Goal: Task Accomplishment & Management: Complete application form

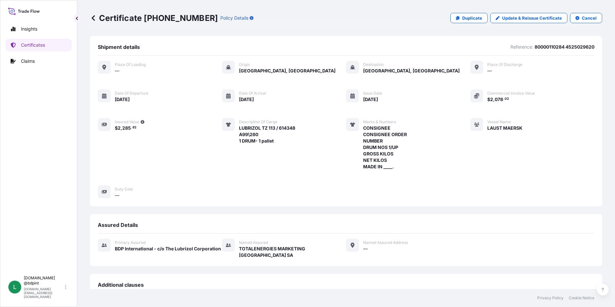
scroll to position [138, 0]
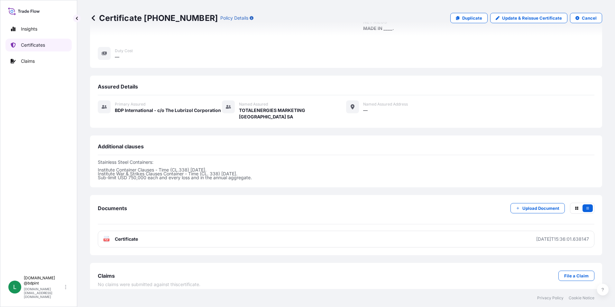
click at [27, 46] on p "Certificates" at bounding box center [33, 45] width 24 height 6
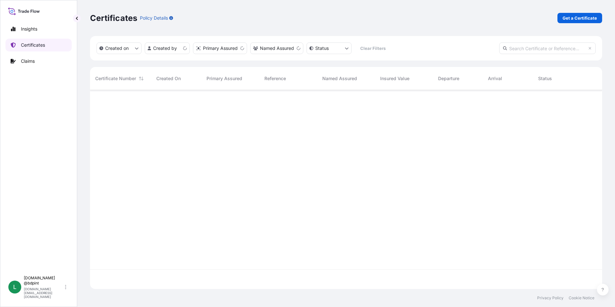
scroll to position [198, 507]
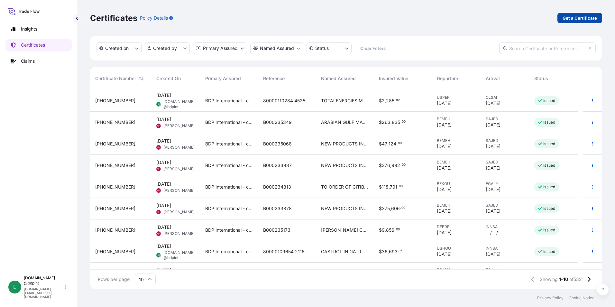
click at [576, 16] on p "Get a Certificate" at bounding box center [580, 18] width 34 height 6
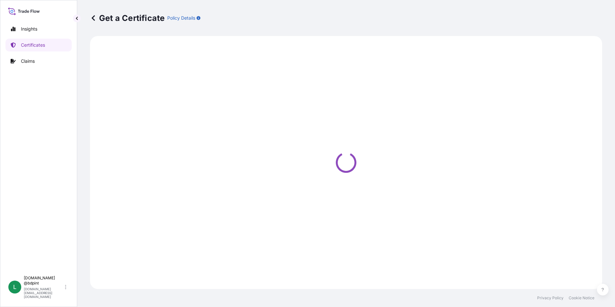
select select "Barge"
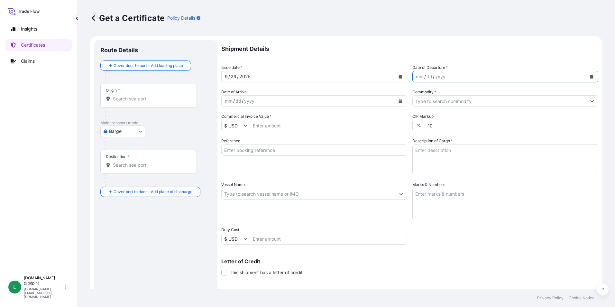
click at [590, 77] on icon "Calendar" at bounding box center [592, 77] width 4 height 4
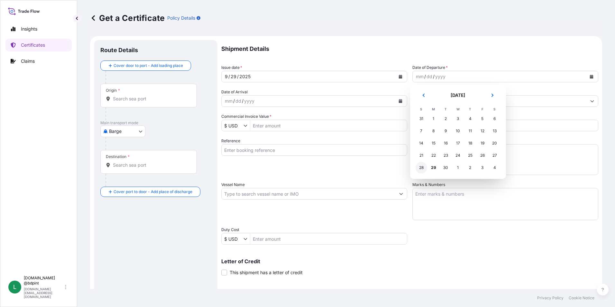
click at [423, 167] on div "28" at bounding box center [422, 168] width 12 height 12
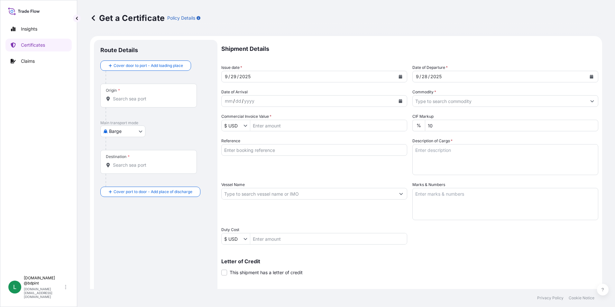
click at [399, 99] on icon "Calendar" at bounding box center [401, 101] width 4 height 4
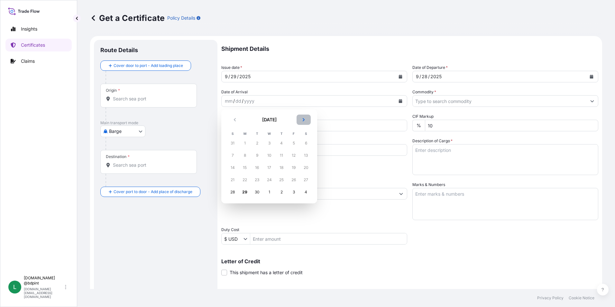
click at [299, 118] on button "Next" at bounding box center [304, 120] width 14 height 10
click at [267, 191] on div "29" at bounding box center [270, 192] width 12 height 12
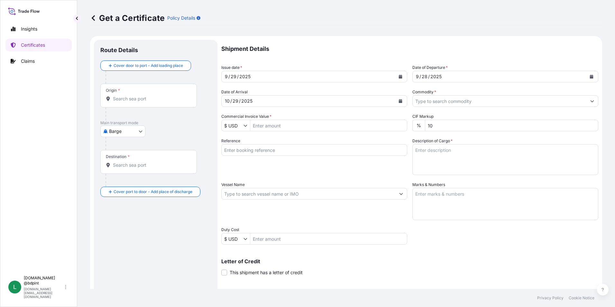
click at [279, 125] on input "Commercial Invoice Value *" at bounding box center [328, 126] width 157 height 12
type input "137,229.97"
click at [291, 162] on div "Reference" at bounding box center [314, 156] width 186 height 37
click at [260, 144] on input "Reference" at bounding box center [314, 150] width 186 height 12
click at [259, 149] on input "Reference" at bounding box center [314, 150] width 186 height 12
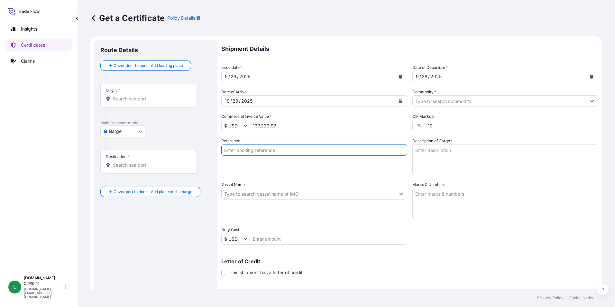
paste input "80000110122"
click at [323, 153] on input "80000110122" at bounding box center [314, 150] width 186 height 12
paste input "4503916389"
type input "80000110122 4503916389"
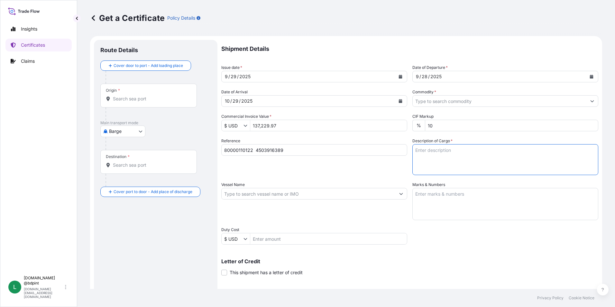
click at [443, 155] on textarea "Description of Cargo *" at bounding box center [505, 159] width 186 height 31
paste textarea "LUBRIZOL® 5235 5235\"
click at [438, 165] on textarea "LUBRIZOL® 5235 5235\" at bounding box center [505, 159] width 186 height 31
paste textarea "RAW MATERIALS FOR ADDITIVES"
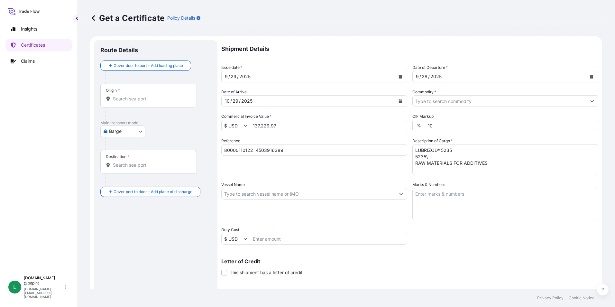
click at [497, 164] on textarea "LUBRIZOL® 5235 5235\ RAW MATERIALS FOR ADDITIVES" at bounding box center [505, 159] width 186 height 31
type textarea "LUBRIZOL® 5235 5235\ RAW MATERIALS FOR ADDITIVES 1 TANK"
click at [264, 196] on input "Vessel Name" at bounding box center [309, 194] width 174 height 12
paste input "RDO CONCORD"
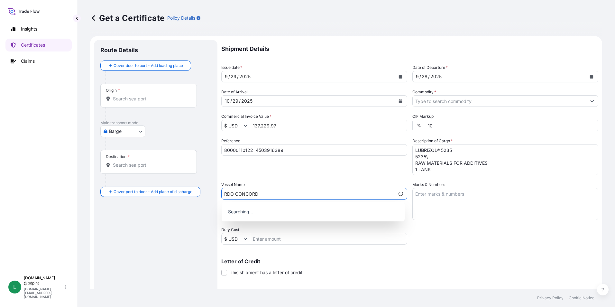
type input "RDO CONCORD"
click at [292, 174] on div "Reference 80000110122 4503916389" at bounding box center [314, 156] width 186 height 37
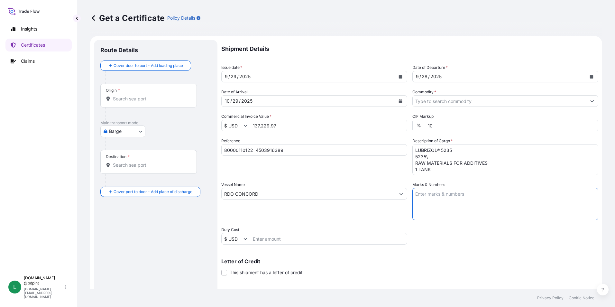
click at [440, 208] on textarea "Marks & Numbers" at bounding box center [505, 204] width 186 height 32
paste textarea "CONSIGNEE CONSIGNEE ORDER NUMBER PORT OF DISCHARGE JEDDAH DRUM NOS 1/UP GROSS K…"
type textarea "CONSIGNEE CONSIGNEE ORDER NUMBER PORT OF DISCHARGE JEDDAH DRUM NOS 1/UP GROSS K…"
click at [330, 212] on div "Vessel Name RDO CONCORD" at bounding box center [314, 200] width 186 height 39
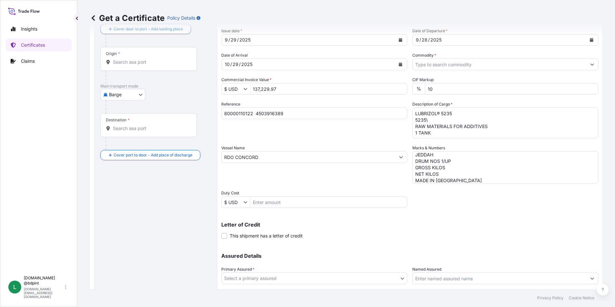
scroll to position [64, 0]
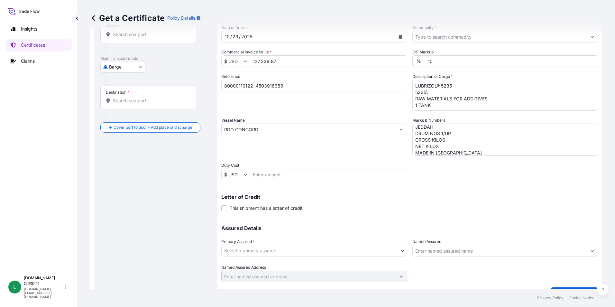
click at [245, 252] on body "0 options available. Insights Certificates Claims L [DOMAIN_NAME] @bdpint [DOMA…" at bounding box center [307, 153] width 615 height 307
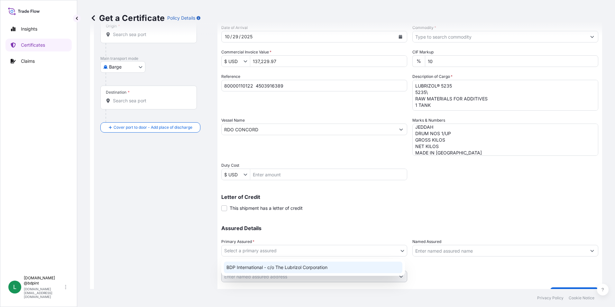
click at [253, 264] on div "BDP International - c/o The Lubrizol Corporation" at bounding box center [313, 268] width 179 height 12
select select "31972"
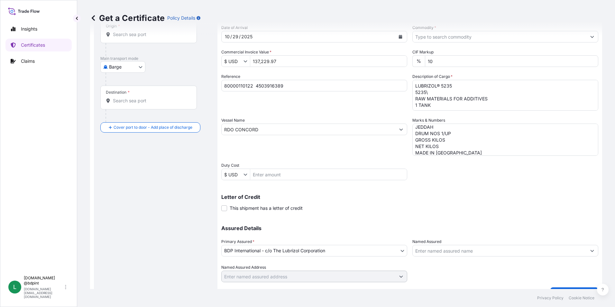
click at [441, 253] on input "Named Assured" at bounding box center [500, 251] width 174 height 12
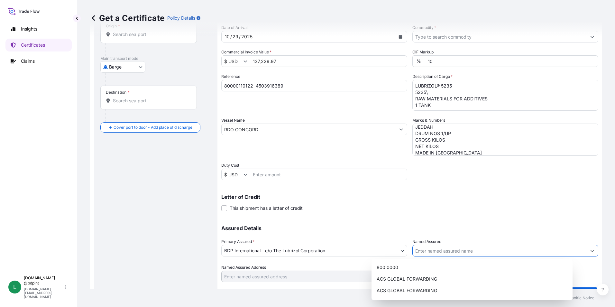
paste input "LUBRIZOL TRANSARABIAN COMPANY LIMITED"
type input "LUBRIZOL TRANSARABIAN COMPANY LIMITED"
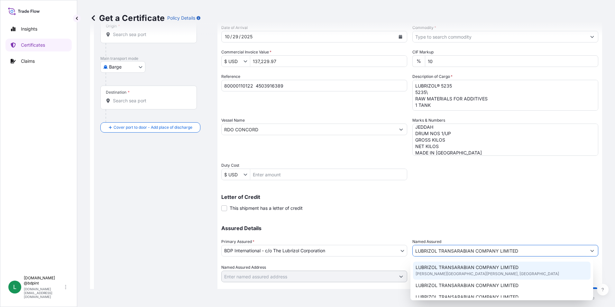
click at [443, 270] on span "LUBRIZOL TRANSARABIAN COMPANY LIMITED" at bounding box center [467, 267] width 103 height 6
type input "[PERSON_NAME], Yanbu [PERSON_NAME] [GEOGRAPHIC_DATA]"
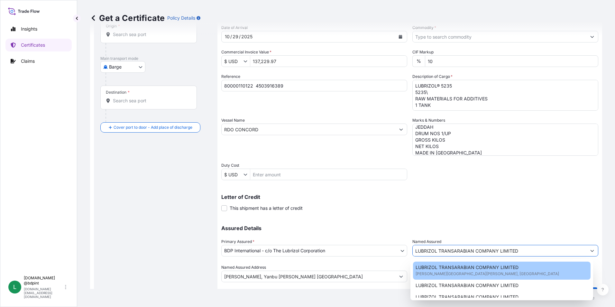
type input "LUBRIZOL TRANSARABIAN COMPANY LIMITED"
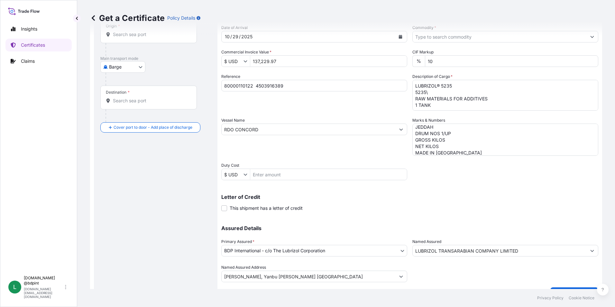
click at [437, 221] on div "Assured Details Primary Assured * BDP International - c/o The Lubrizol Corporat…" at bounding box center [409, 250] width 377 height 64
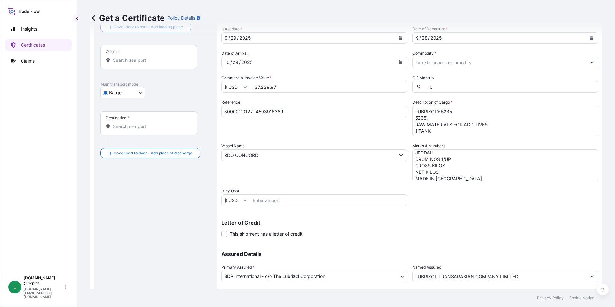
scroll to position [0, 0]
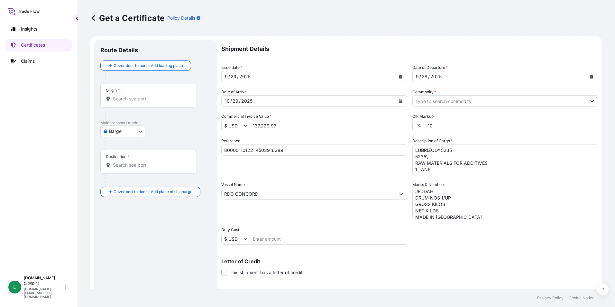
click at [133, 135] on body "Insights Certificates Claims L [DOMAIN_NAME] @bdpint [DOMAIN_NAME][EMAIL_ADDRES…" at bounding box center [307, 153] width 615 height 307
click at [125, 207] on span "Ocean Vessel" at bounding box center [127, 206] width 29 height 6
select select "Ocean Vessel"
click at [153, 102] on input "Origin *" at bounding box center [151, 101] width 76 height 6
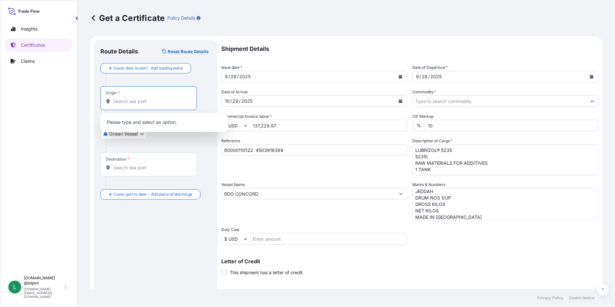
paste input "USHOU"
click at [145, 125] on span "USHOU / IAH - [GEOGRAPHIC_DATA], [GEOGRAPHIC_DATA]" at bounding box center [172, 124] width 100 height 13
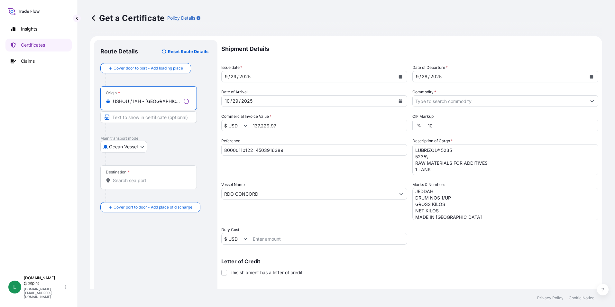
type input "USHOU / IAH - [GEOGRAPHIC_DATA], [GEOGRAPHIC_DATA]"
click at [150, 184] on div "Destination *" at bounding box center [148, 177] width 97 height 24
click at [150, 184] on input "Destination *" at bounding box center [151, 180] width 76 height 6
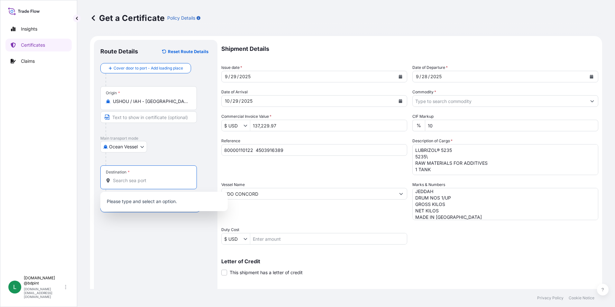
paste input "SAJED"
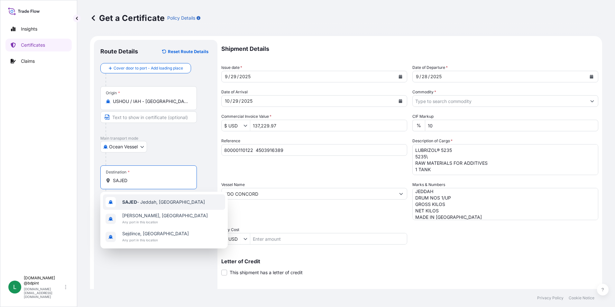
click at [143, 204] on span "SAJED - [GEOGRAPHIC_DATA], [GEOGRAPHIC_DATA]" at bounding box center [163, 202] width 83 height 6
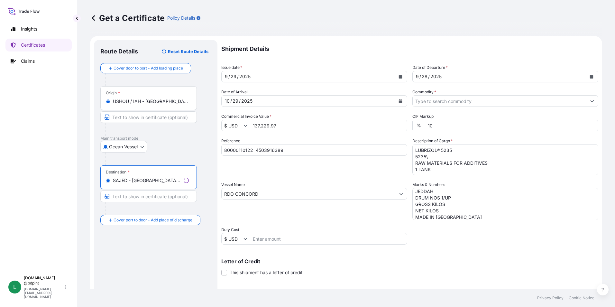
type input "SAJED - [GEOGRAPHIC_DATA], [GEOGRAPHIC_DATA]"
click at [158, 251] on div "Route Details Reset Route Details Cover door to port - Add loading place Place …" at bounding box center [155, 202] width 111 height 312
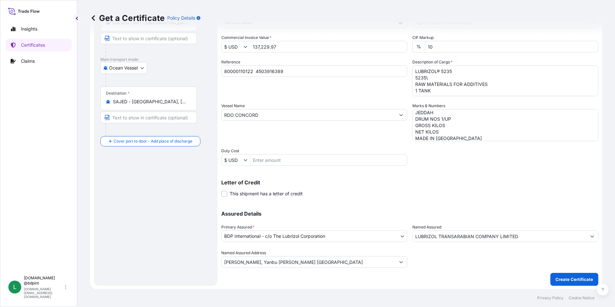
scroll to position [79, 0]
click at [562, 277] on p "Create Certificate" at bounding box center [575, 278] width 38 height 6
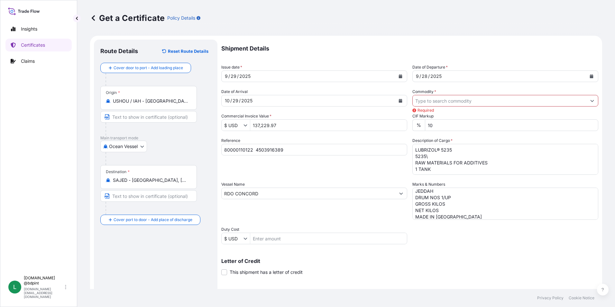
scroll to position [0, 0]
click at [434, 106] on input "Commodity *" at bounding box center [500, 101] width 174 height 12
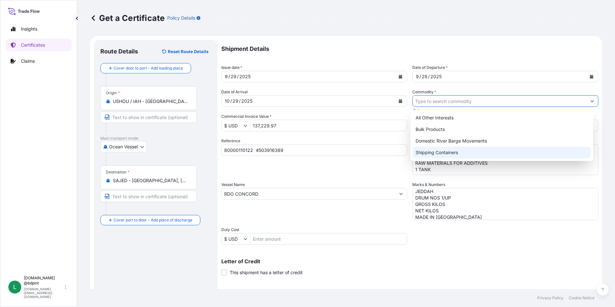
click at [426, 153] on div "Shipping Containers" at bounding box center [502, 153] width 178 height 12
type input "Shipping Containers"
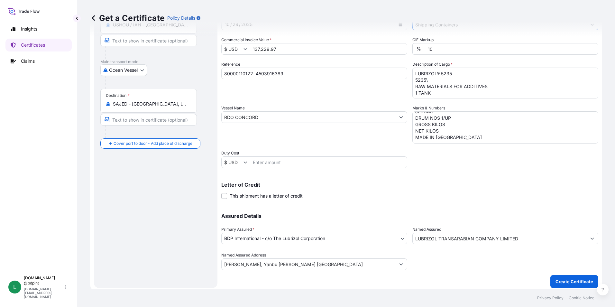
scroll to position [79, 0]
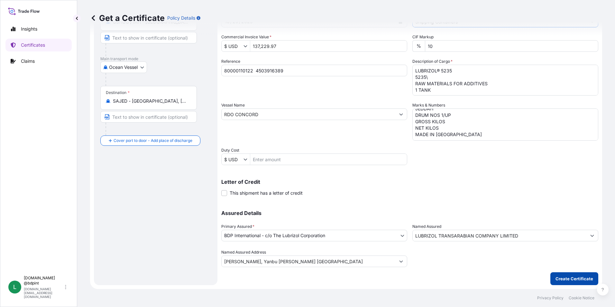
click at [578, 279] on p "Create Certificate" at bounding box center [575, 278] width 38 height 6
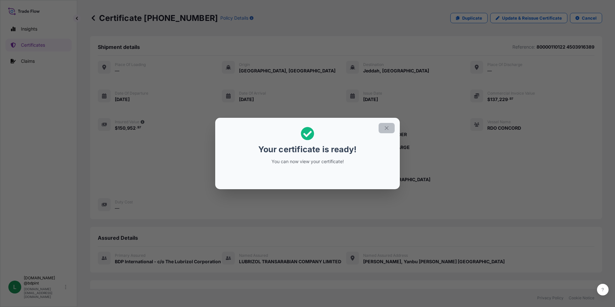
click at [386, 127] on icon "button" at bounding box center [387, 128] width 6 height 6
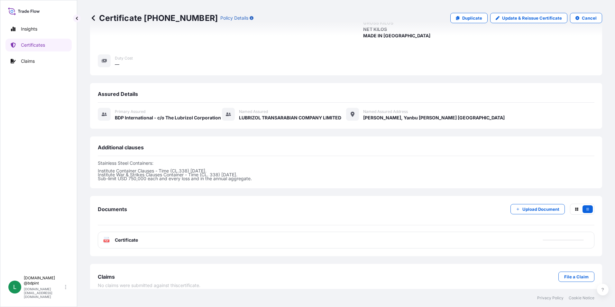
scroll to position [151, 0]
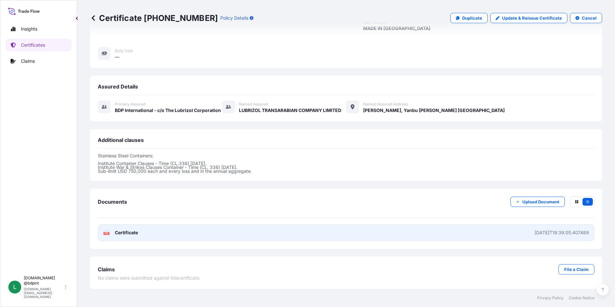
click at [358, 236] on link "PDF Certificate [DATE]T19:39:05.407489" at bounding box center [346, 232] width 497 height 17
